Goal: Task Accomplishment & Management: Manage account settings

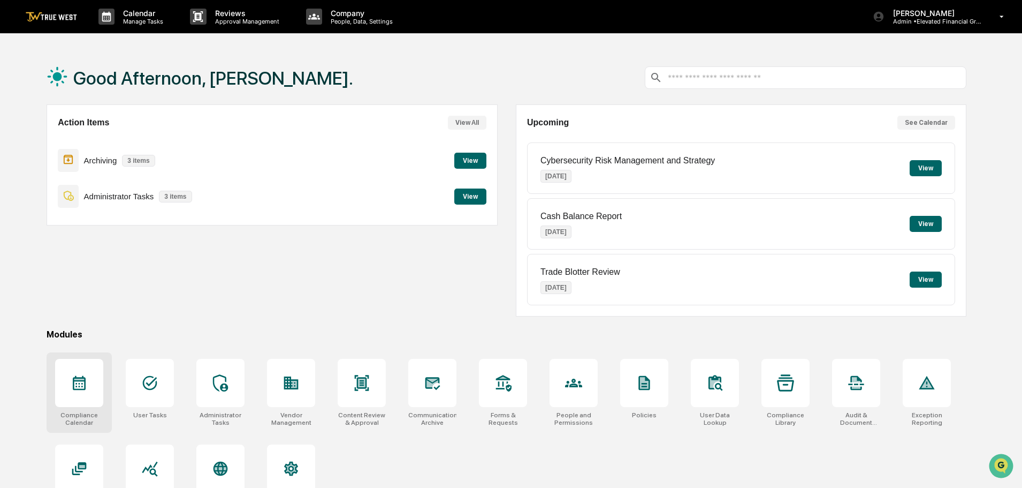
click at [77, 383] on icon at bounding box center [79, 383] width 13 height 14
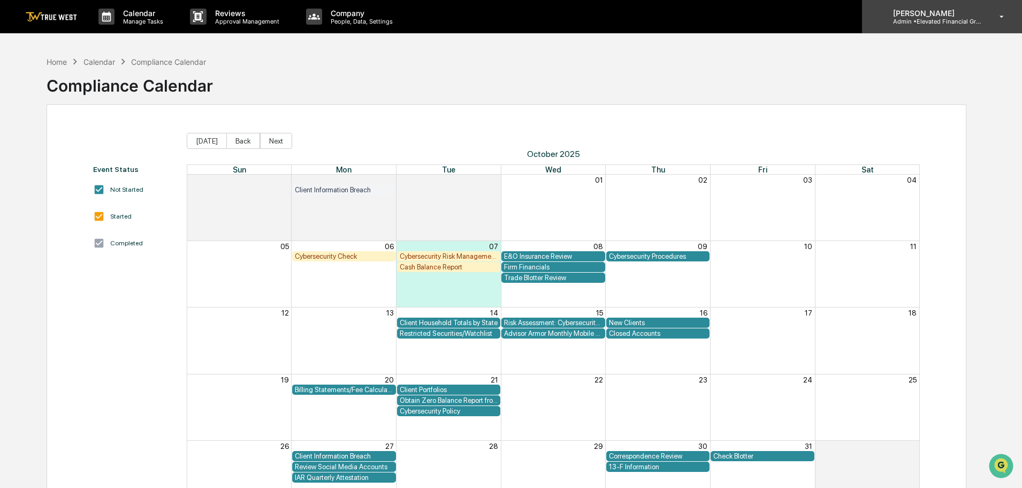
click at [912, 17] on p "[PERSON_NAME]" at bounding box center [935, 13] width 100 height 9
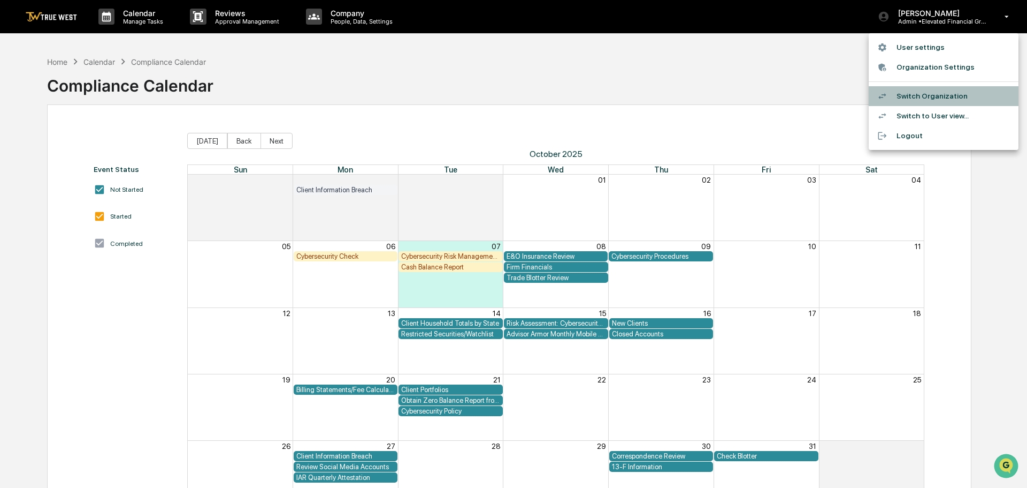
click at [921, 94] on li "Switch Organization" at bounding box center [944, 96] width 150 height 20
